Goal: Obtain resource: Obtain resource

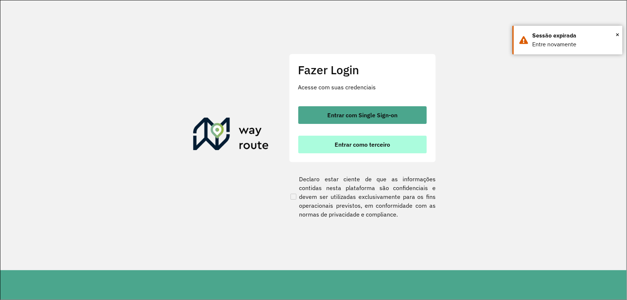
click at [375, 144] on span "Entrar como terceiro" at bounding box center [362, 144] width 55 height 6
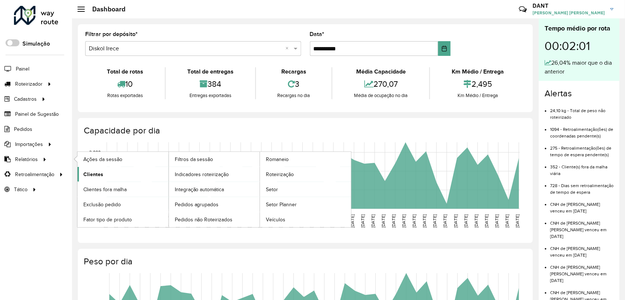
click at [105, 169] on link "Clientes" at bounding box center [122, 174] width 91 height 15
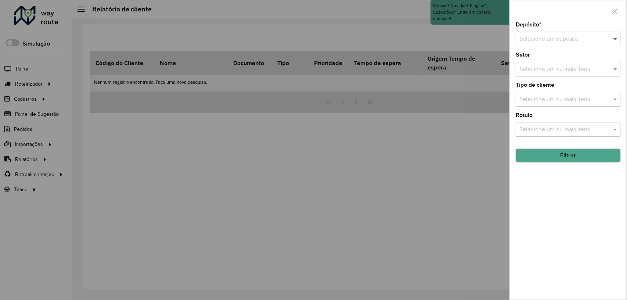
click at [612, 39] on span at bounding box center [616, 39] width 9 height 9
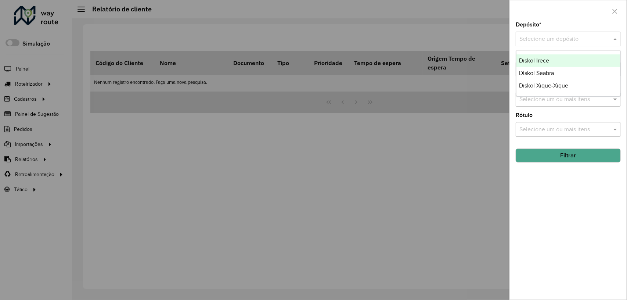
click at [548, 60] on span "Diskol Irece" at bounding box center [534, 60] width 30 height 6
click at [587, 161] on button "Filtrar" at bounding box center [568, 155] width 105 height 14
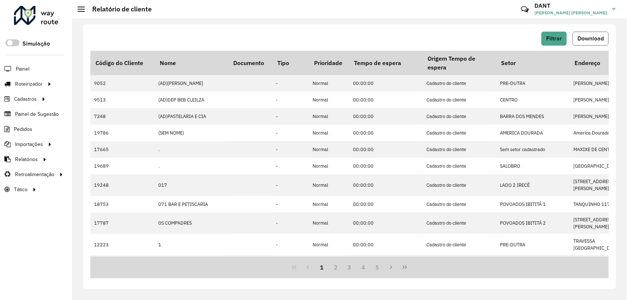
click at [586, 36] on span "Download" at bounding box center [590, 38] width 26 height 6
click at [561, 36] on span "Filtrar" at bounding box center [554, 38] width 16 height 6
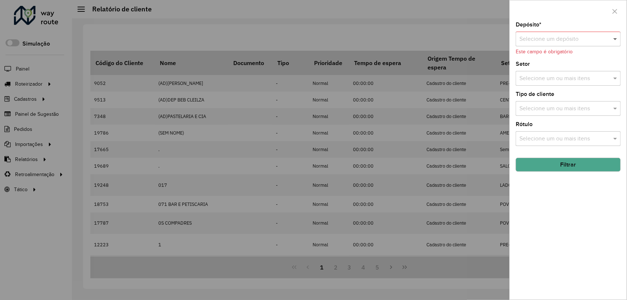
click at [615, 39] on span at bounding box center [616, 39] width 9 height 9
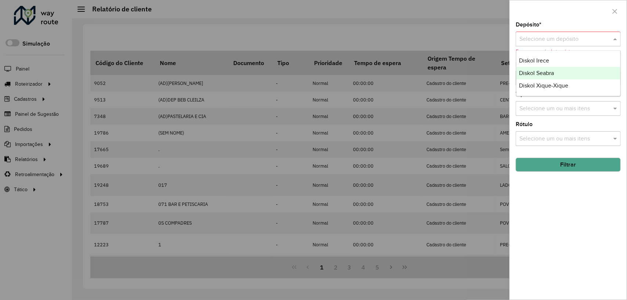
click at [552, 72] on span "Diskol Seabra" at bounding box center [536, 73] width 35 height 6
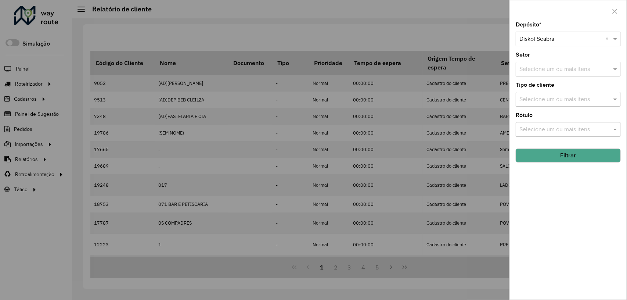
click at [573, 157] on button "Filtrar" at bounding box center [568, 155] width 105 height 14
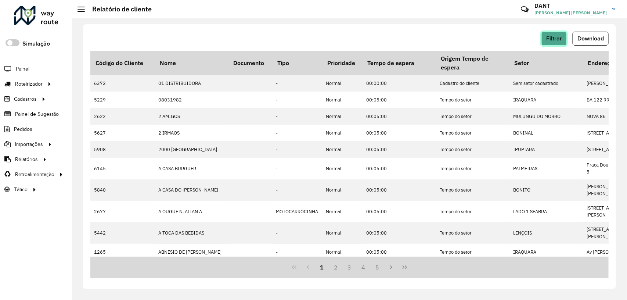
click at [555, 43] on button "Filtrar" at bounding box center [553, 39] width 25 height 14
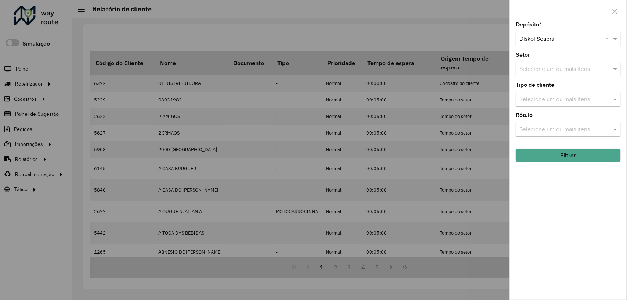
click at [576, 154] on button "Filtrar" at bounding box center [568, 155] width 105 height 14
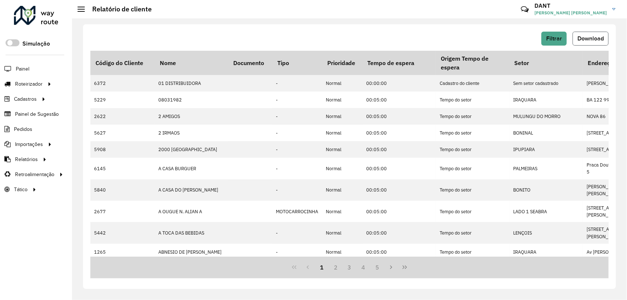
click at [597, 37] on span "Download" at bounding box center [590, 38] width 26 height 6
click at [561, 41] on span "Filtrar" at bounding box center [554, 38] width 16 height 6
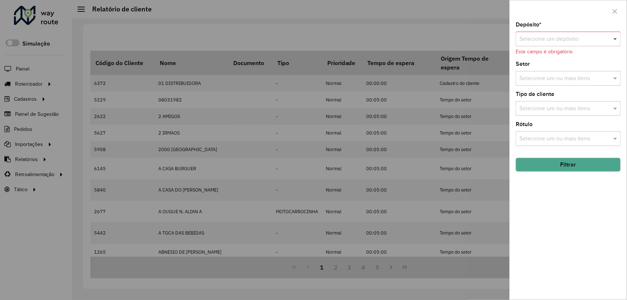
click at [617, 41] on span at bounding box center [616, 39] width 9 height 9
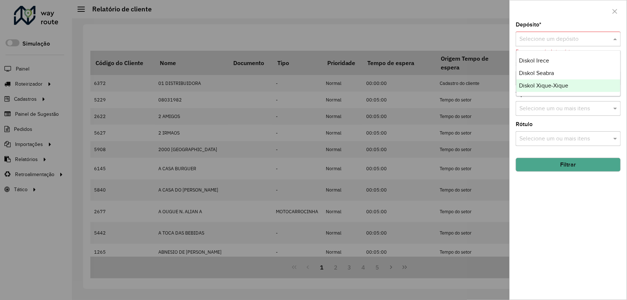
click at [570, 80] on div "Diskol Xique-Xique" at bounding box center [568, 85] width 104 height 12
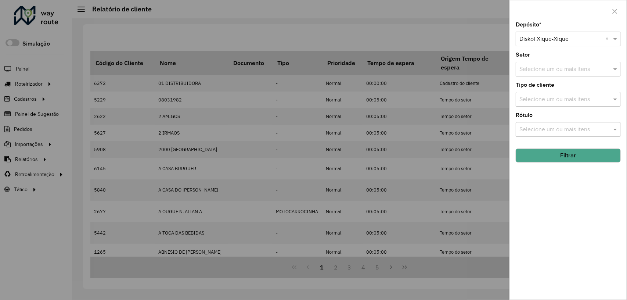
click at [567, 156] on button "Filtrar" at bounding box center [568, 155] width 105 height 14
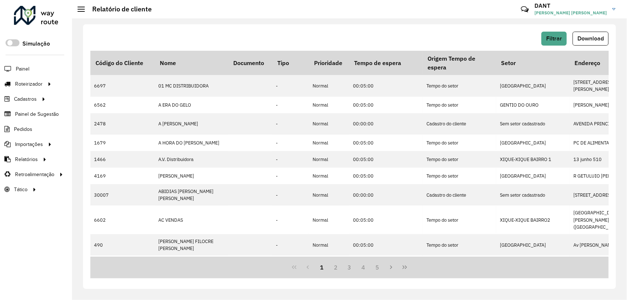
click at [566, 36] on hb-button "Filtrar" at bounding box center [555, 39] width 28 height 14
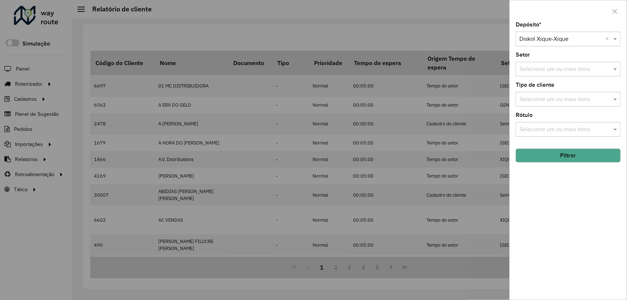
click at [587, 157] on button "Filtrar" at bounding box center [568, 155] width 105 height 14
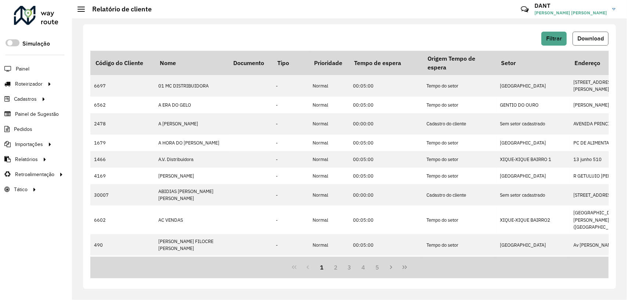
click at [603, 36] on span "Download" at bounding box center [590, 38] width 26 height 6
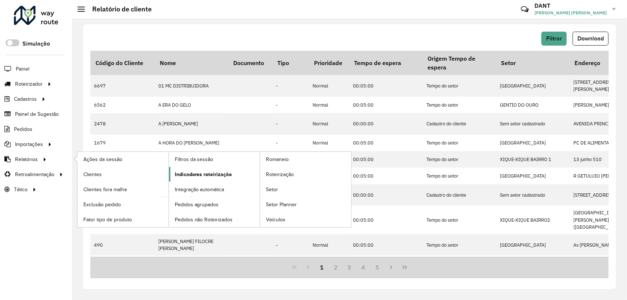
click at [181, 172] on span "Indicadores roteirização" at bounding box center [203, 174] width 57 height 8
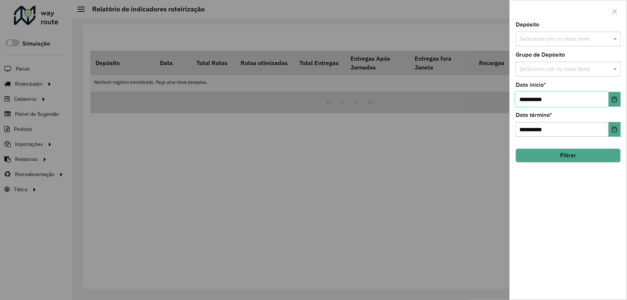
click at [526, 99] on input "**********" at bounding box center [562, 99] width 93 height 15
type input "**********"
click at [613, 37] on span at bounding box center [616, 39] width 9 height 9
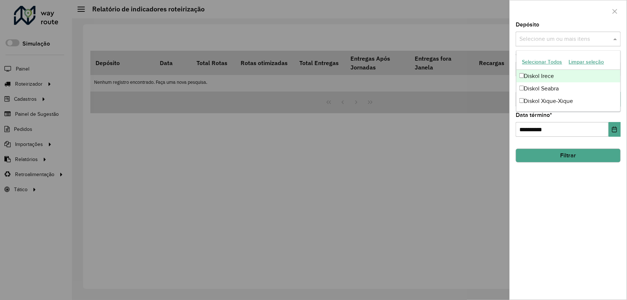
click at [570, 73] on div "Diskol Irece" at bounding box center [568, 76] width 104 height 12
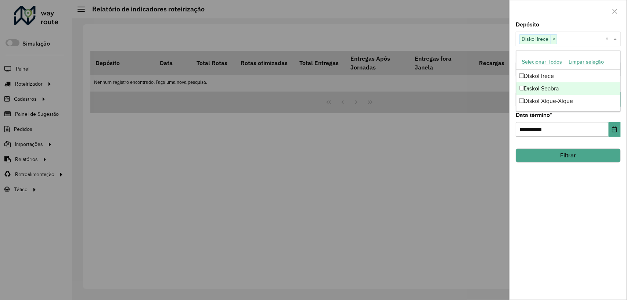
click at [565, 159] on button "Filtrar" at bounding box center [568, 155] width 105 height 14
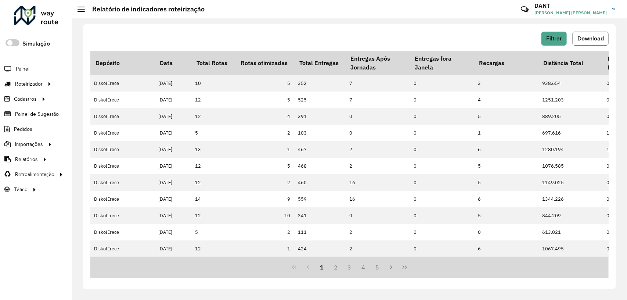
click at [590, 33] on button "Download" at bounding box center [591, 39] width 36 height 14
click at [558, 37] on span "Filtrar" at bounding box center [554, 38] width 16 height 6
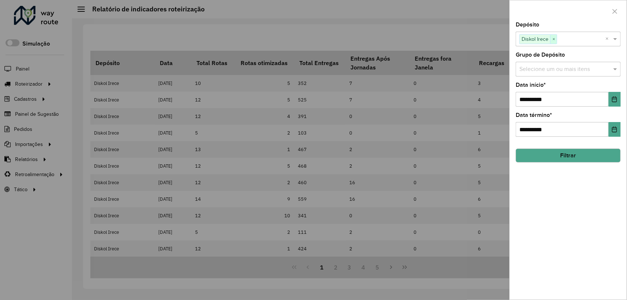
click at [555, 39] on span "×" at bounding box center [553, 39] width 7 height 9
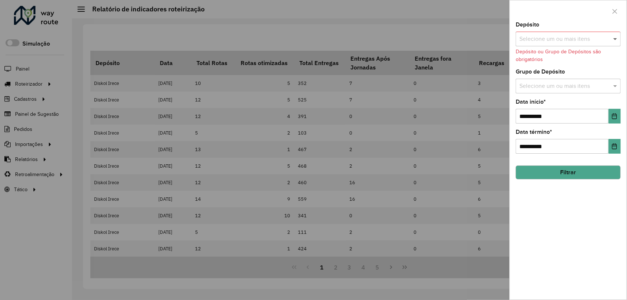
click at [613, 37] on span at bounding box center [616, 39] width 9 height 9
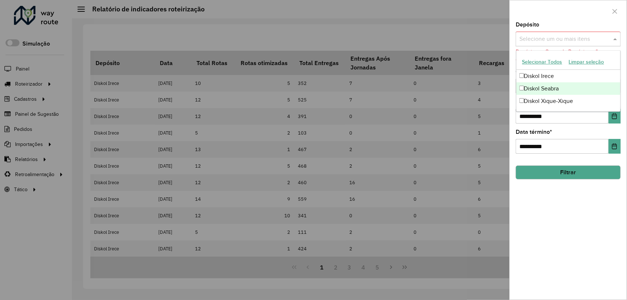
click at [560, 85] on div "Diskol Seabra" at bounding box center [568, 88] width 104 height 12
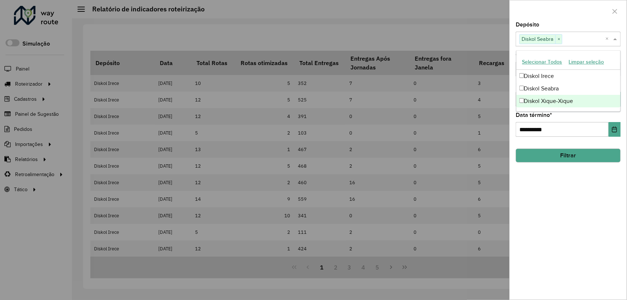
click at [581, 152] on button "Filtrar" at bounding box center [568, 155] width 105 height 14
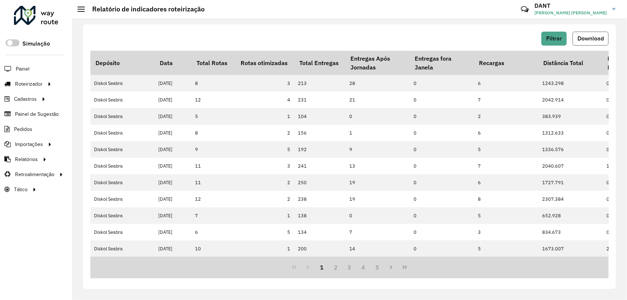
click at [594, 34] on button "Download" at bounding box center [591, 39] width 36 height 14
click at [558, 37] on span "Filtrar" at bounding box center [554, 38] width 16 height 6
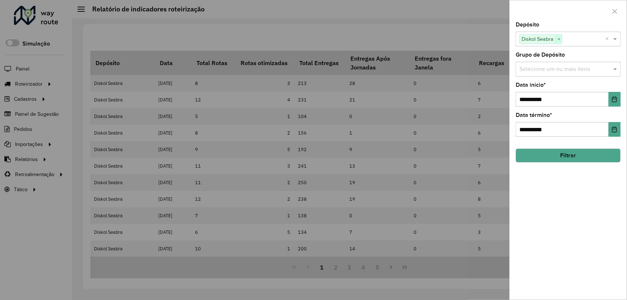
click at [560, 40] on span "×" at bounding box center [558, 39] width 7 height 9
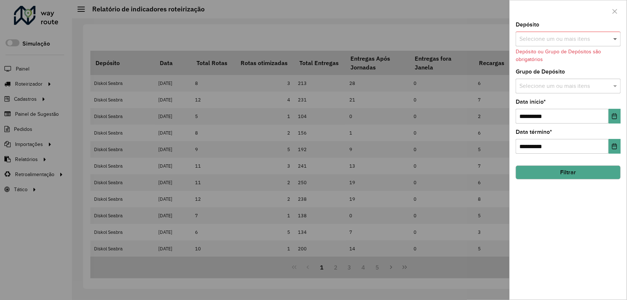
click at [615, 37] on span at bounding box center [616, 39] width 9 height 9
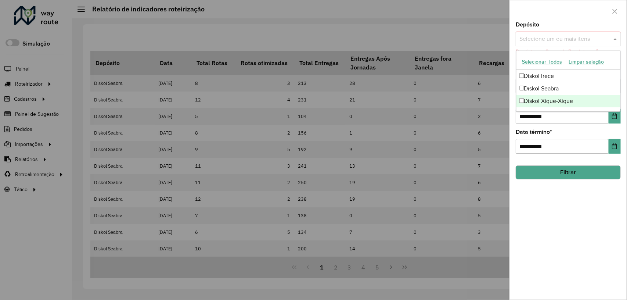
click at [565, 98] on div "Diskol Xique-Xique" at bounding box center [568, 101] width 104 height 12
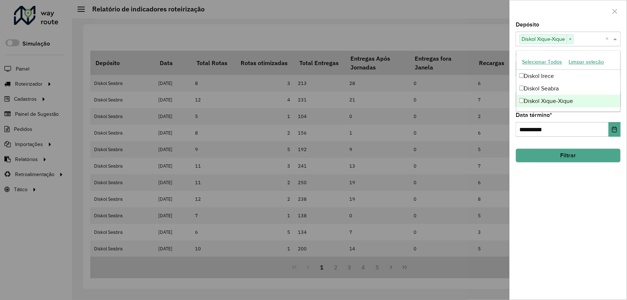
click at [566, 153] on button "Filtrar" at bounding box center [568, 155] width 105 height 14
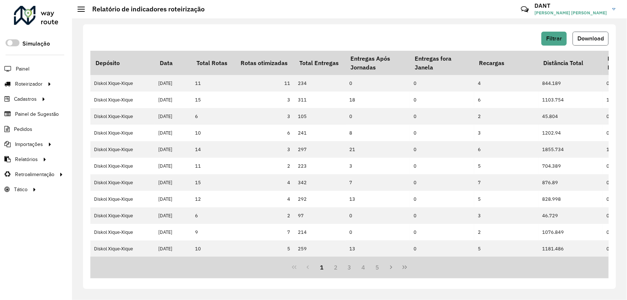
click at [595, 33] on button "Download" at bounding box center [591, 39] width 36 height 14
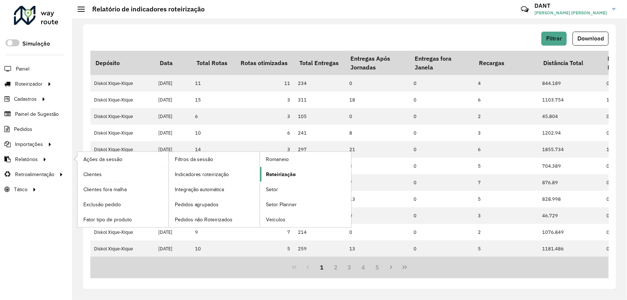
click at [290, 173] on span "Roteirização" at bounding box center [281, 174] width 30 height 8
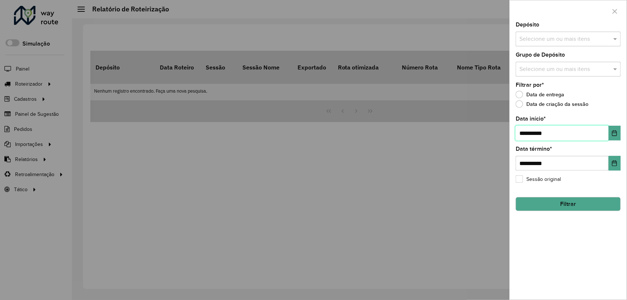
click at [526, 131] on input "**********" at bounding box center [562, 133] width 93 height 15
type input "**********"
click at [619, 37] on span at bounding box center [616, 39] width 9 height 9
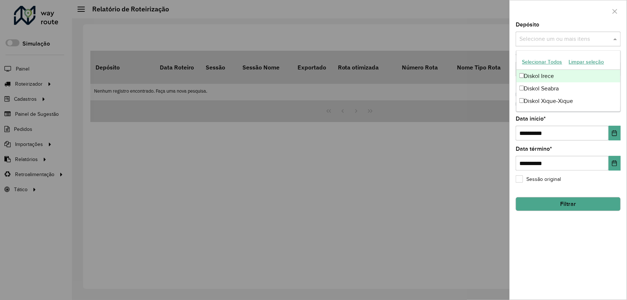
click at [560, 75] on div "Diskol Irece" at bounding box center [568, 76] width 104 height 12
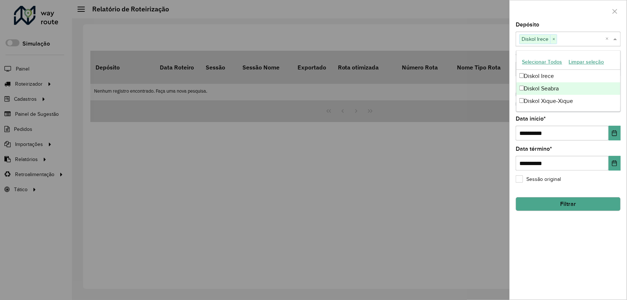
click at [569, 203] on button "Filtrar" at bounding box center [568, 204] width 105 height 14
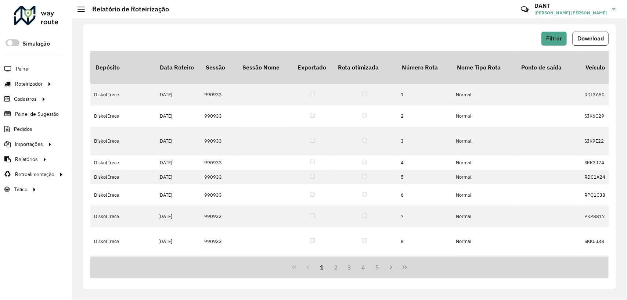
click at [610, 32] on div "Filtrar Download Depósito Data Roteiro Sessão Sessão Nome Exportado Rota otimiz…" at bounding box center [349, 156] width 533 height 264
click at [595, 35] on span "Download" at bounding box center [590, 38] width 26 height 6
click at [562, 33] on button "Filtrar" at bounding box center [553, 39] width 25 height 14
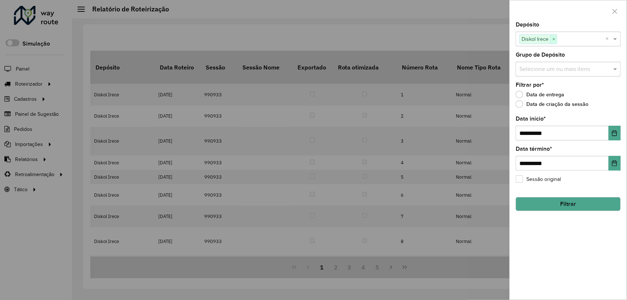
click at [557, 36] on span "×" at bounding box center [553, 39] width 7 height 9
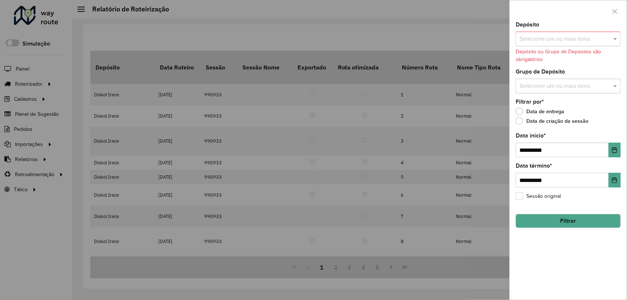
click at [610, 36] on input "text" at bounding box center [565, 39] width 94 height 9
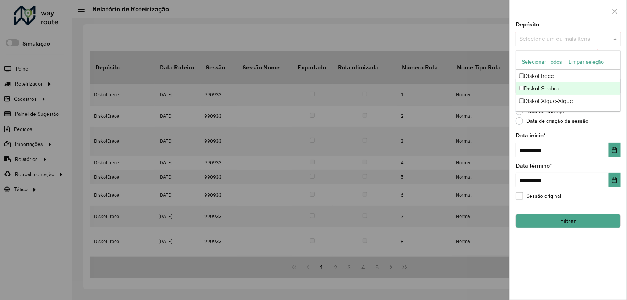
click at [583, 84] on div "Diskol Seabra" at bounding box center [568, 88] width 104 height 12
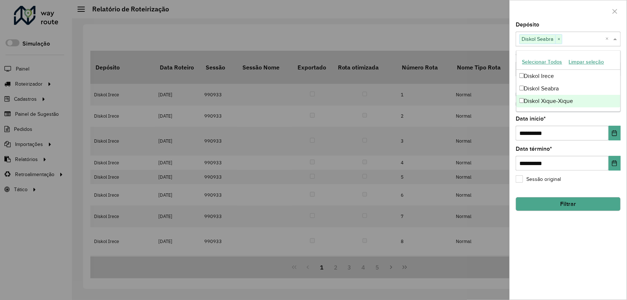
click at [593, 204] on button "Filtrar" at bounding box center [568, 204] width 105 height 14
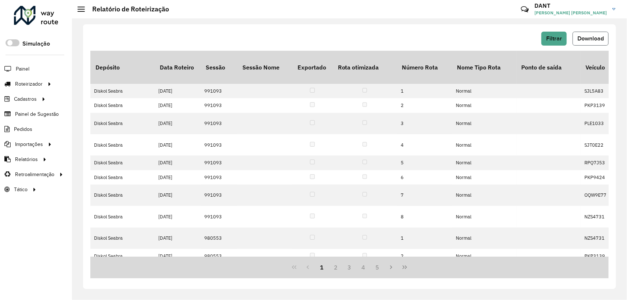
click at [596, 36] on span "Download" at bounding box center [590, 38] width 26 height 6
click at [558, 40] on span "Filtrar" at bounding box center [554, 38] width 16 height 6
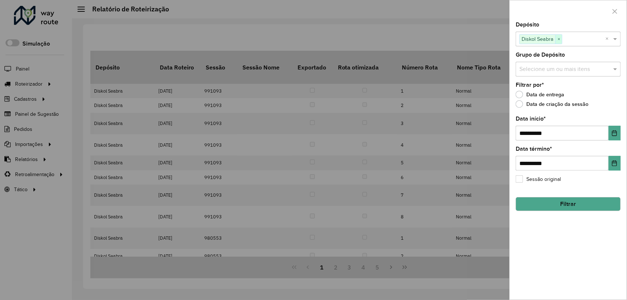
click at [557, 39] on span "×" at bounding box center [558, 39] width 7 height 9
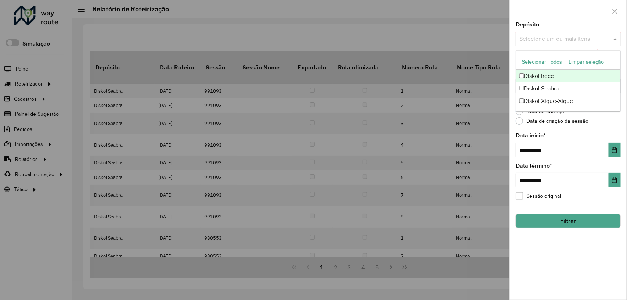
click at [612, 39] on span at bounding box center [616, 39] width 9 height 9
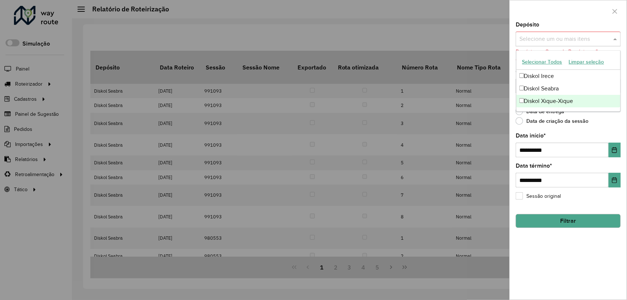
click at [579, 100] on div "Diskol Xique-Xique" at bounding box center [568, 101] width 104 height 12
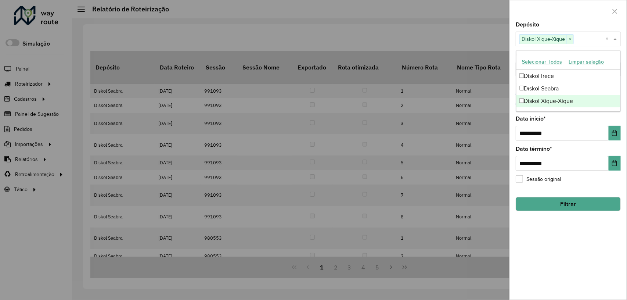
click at [584, 202] on button "Filtrar" at bounding box center [568, 204] width 105 height 14
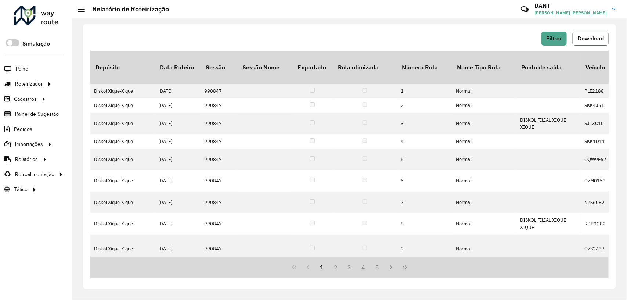
click at [592, 36] on span "Download" at bounding box center [590, 38] width 26 height 6
